Goal: Information Seeking & Learning: Find contact information

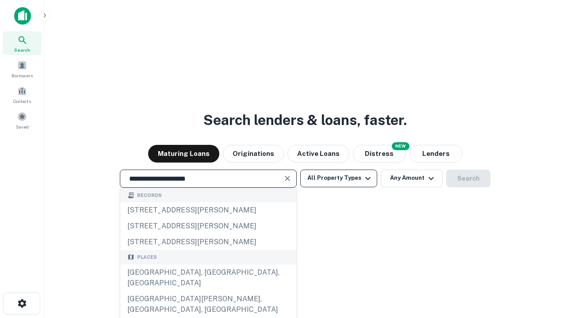
click at [208, 291] on div "Santa Monica, CA, USA" at bounding box center [208, 278] width 176 height 27
type input "**********"
click at [339, 178] on button "All Property Types" at bounding box center [338, 179] width 77 height 18
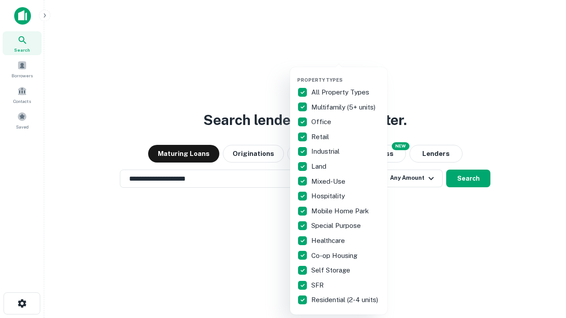
click at [346, 74] on button "button" at bounding box center [345, 74] width 97 height 0
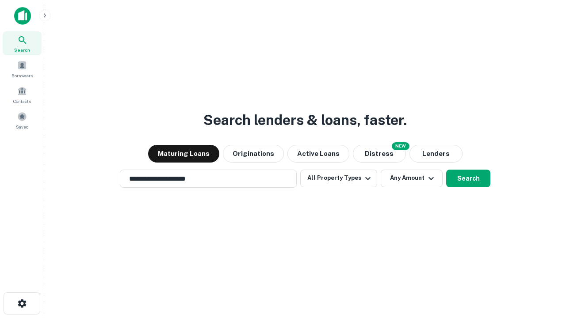
scroll to position [5, 107]
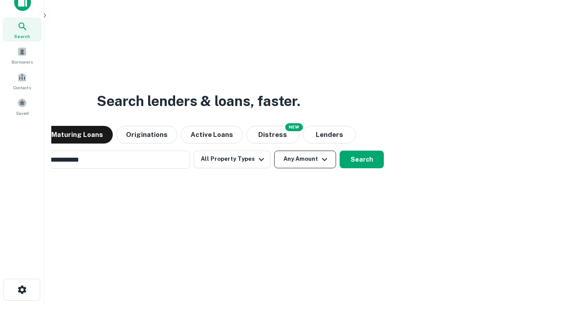
click at [274, 151] on button "Any Amount" at bounding box center [305, 160] width 62 height 18
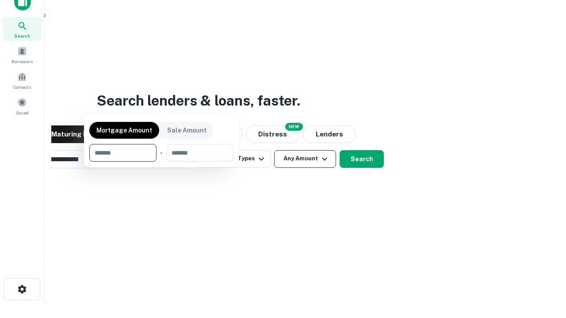
scroll to position [64, 250]
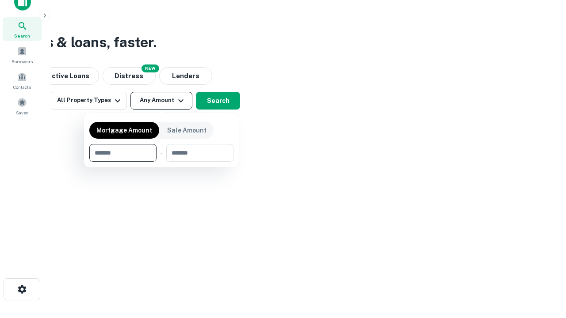
type input "*******"
click at [161, 162] on button "button" at bounding box center [161, 162] width 144 height 0
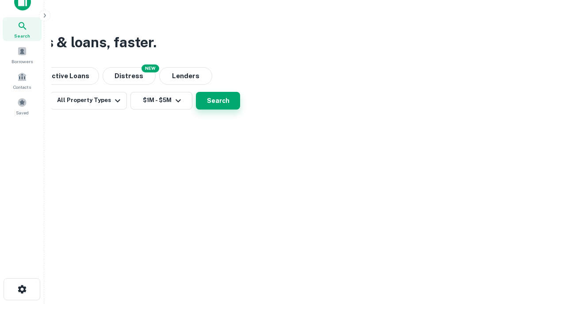
click at [240, 110] on button "Search" at bounding box center [218, 101] width 44 height 18
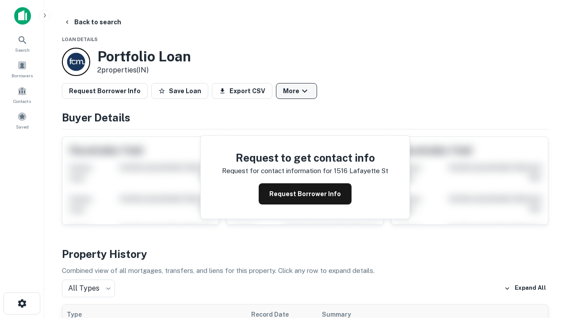
click at [296, 91] on button "More" at bounding box center [296, 91] width 41 height 16
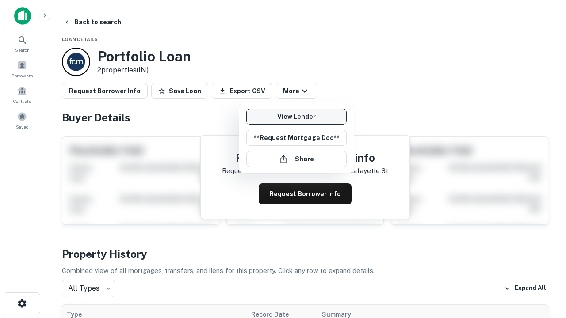
click at [296, 117] on link "View Lender" at bounding box center [296, 117] width 100 height 16
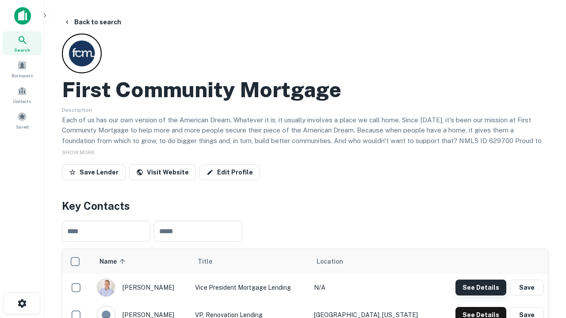
click at [481, 287] on button "See Details" at bounding box center [481, 288] width 51 height 16
click at [22, 304] on icon "button" at bounding box center [22, 304] width 11 height 11
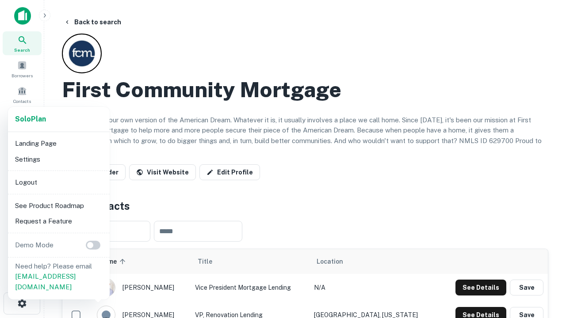
click at [58, 182] on li "Logout" at bounding box center [58, 183] width 95 height 16
